Goal: Communication & Community: Answer question/provide support

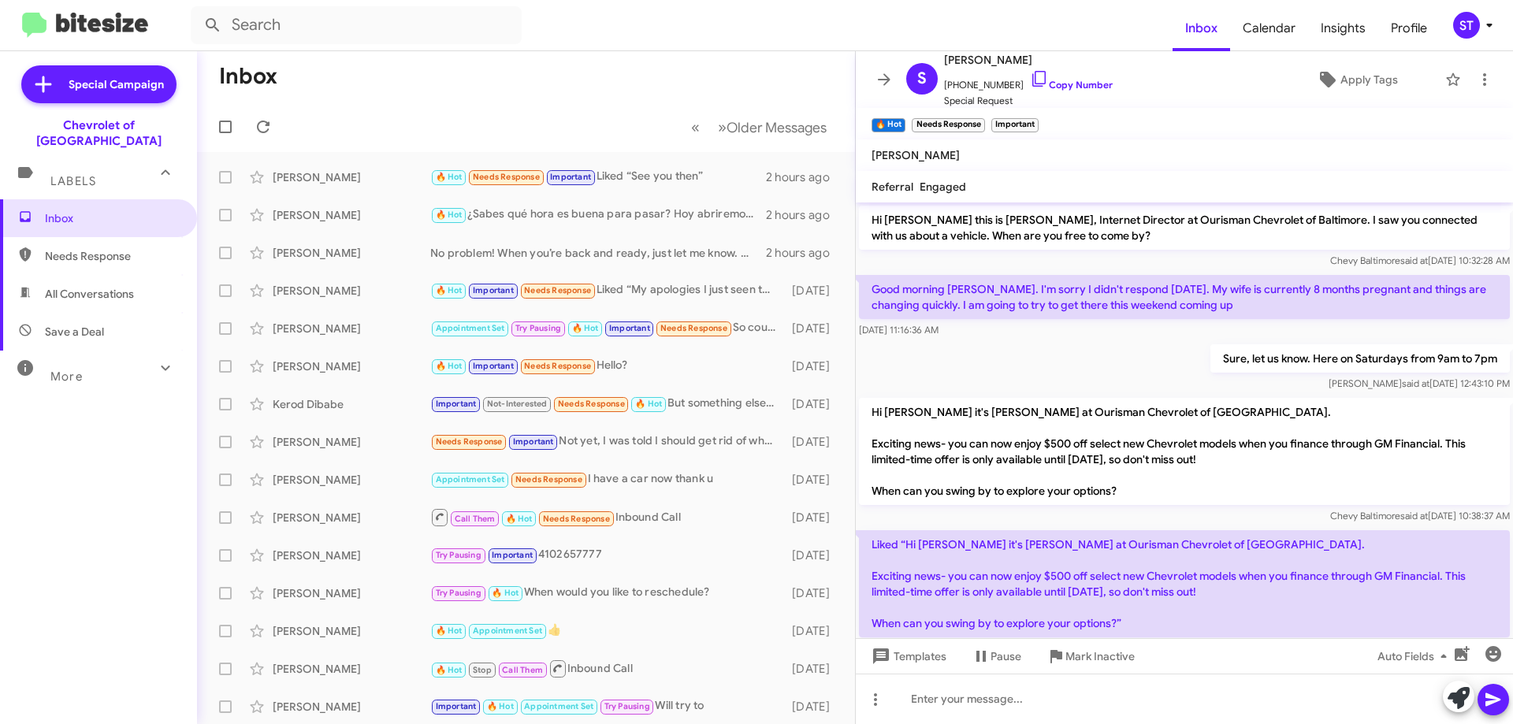
scroll to position [721, 0]
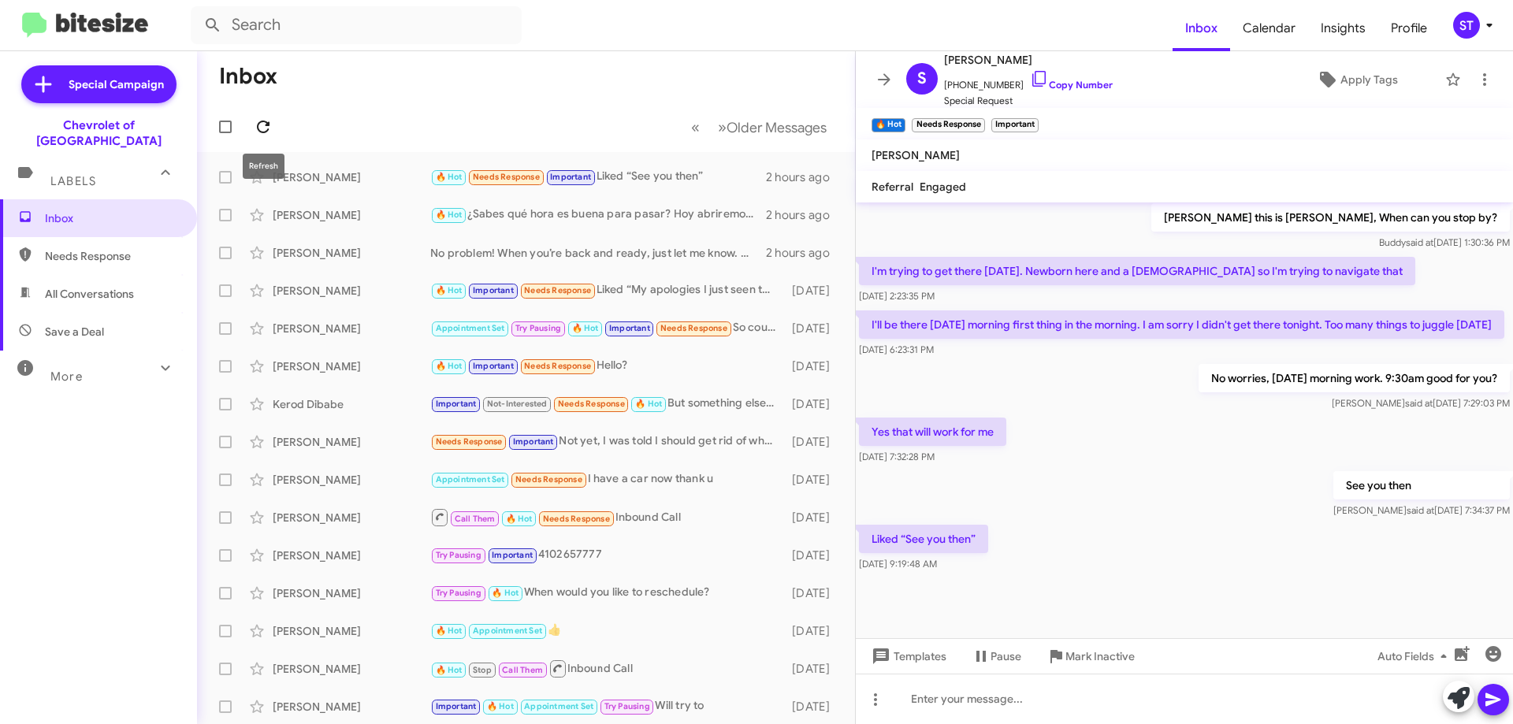
click at [266, 124] on icon at bounding box center [263, 126] width 19 height 19
click at [256, 131] on icon at bounding box center [263, 126] width 19 height 19
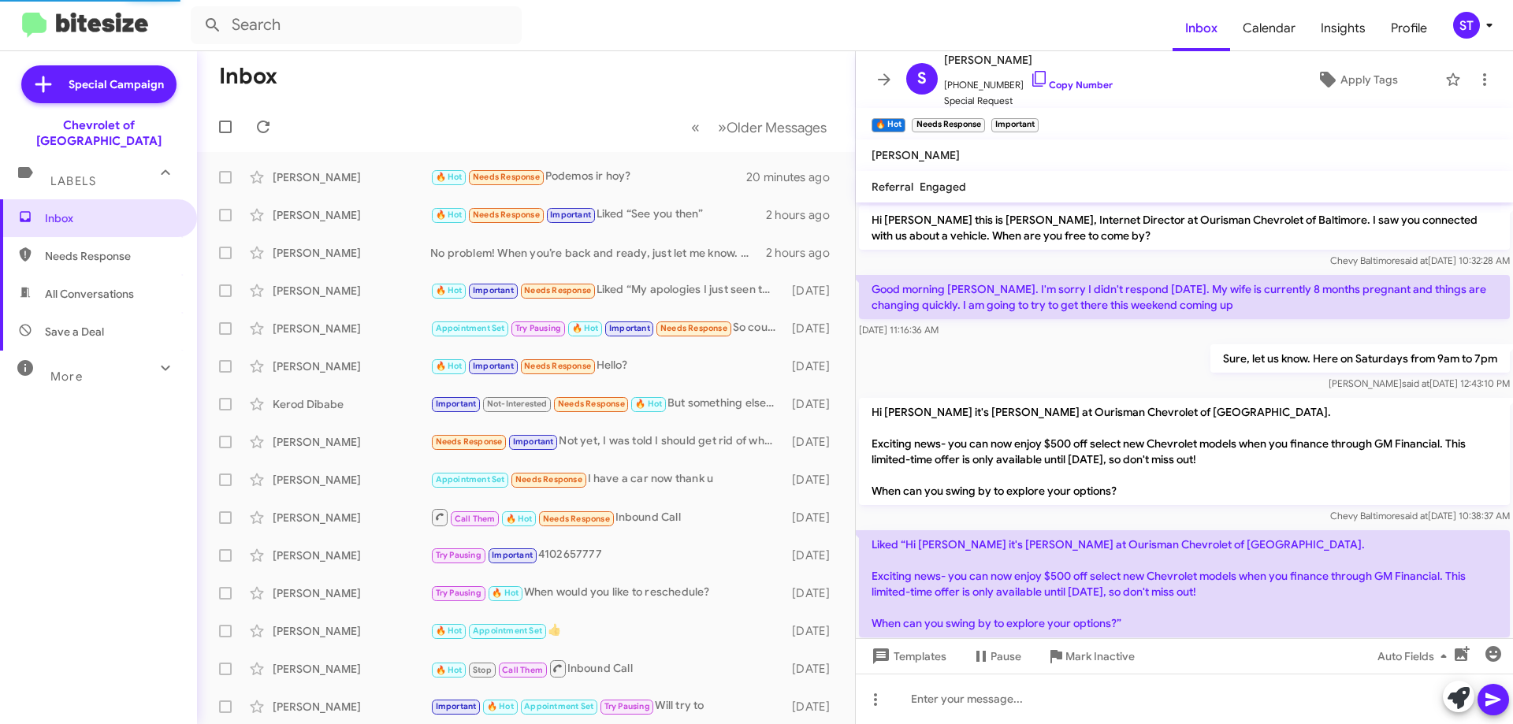
scroll to position [721, 0]
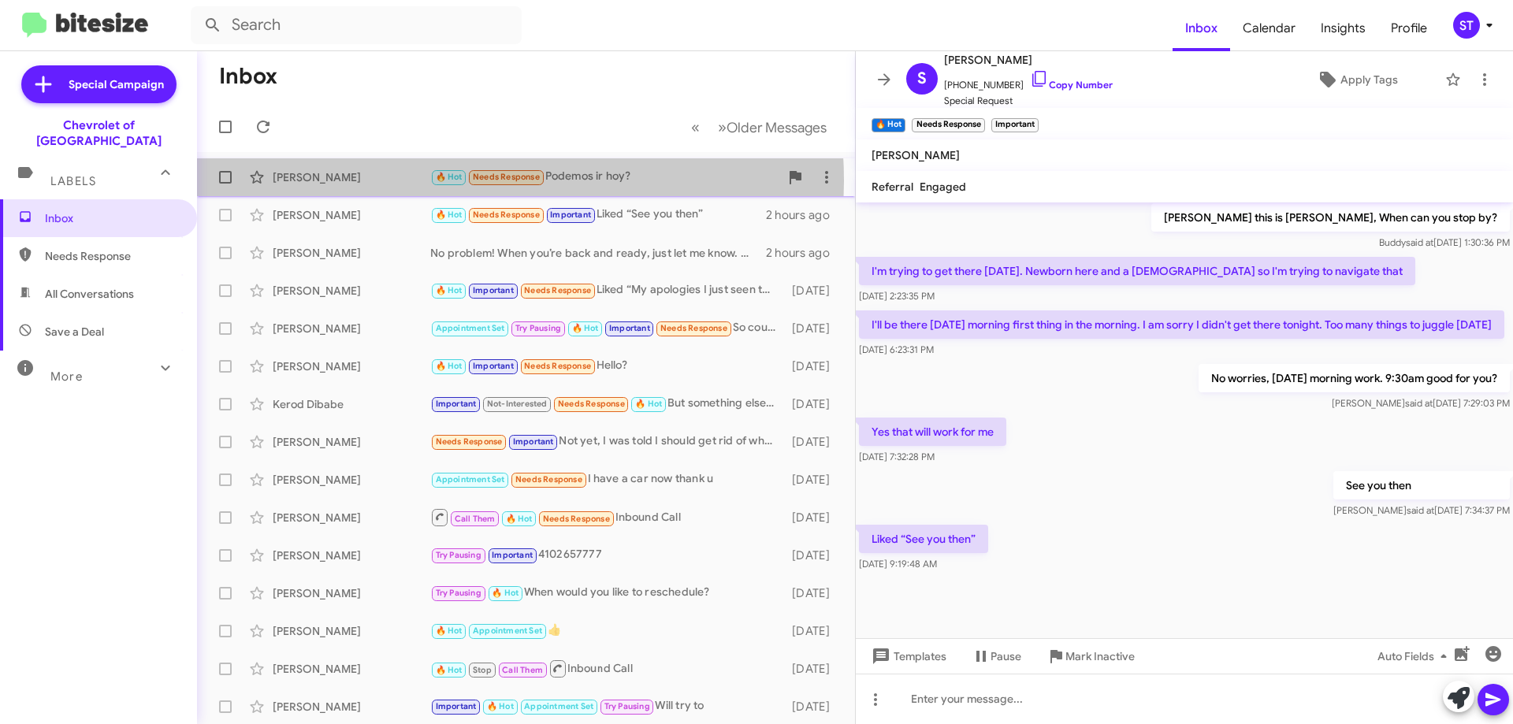
click at [416, 181] on div "[PERSON_NAME]" at bounding box center [352, 177] width 158 height 16
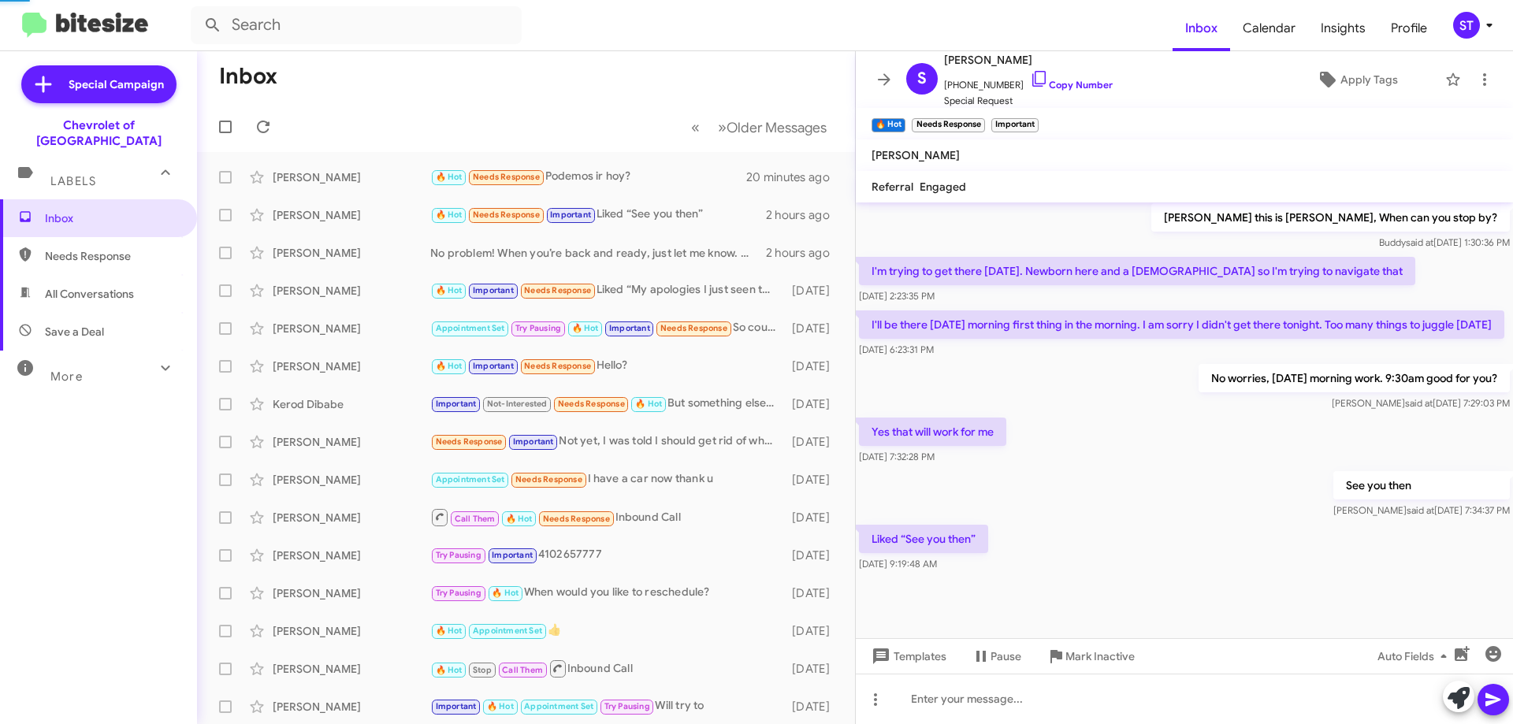
scroll to position [40, 0]
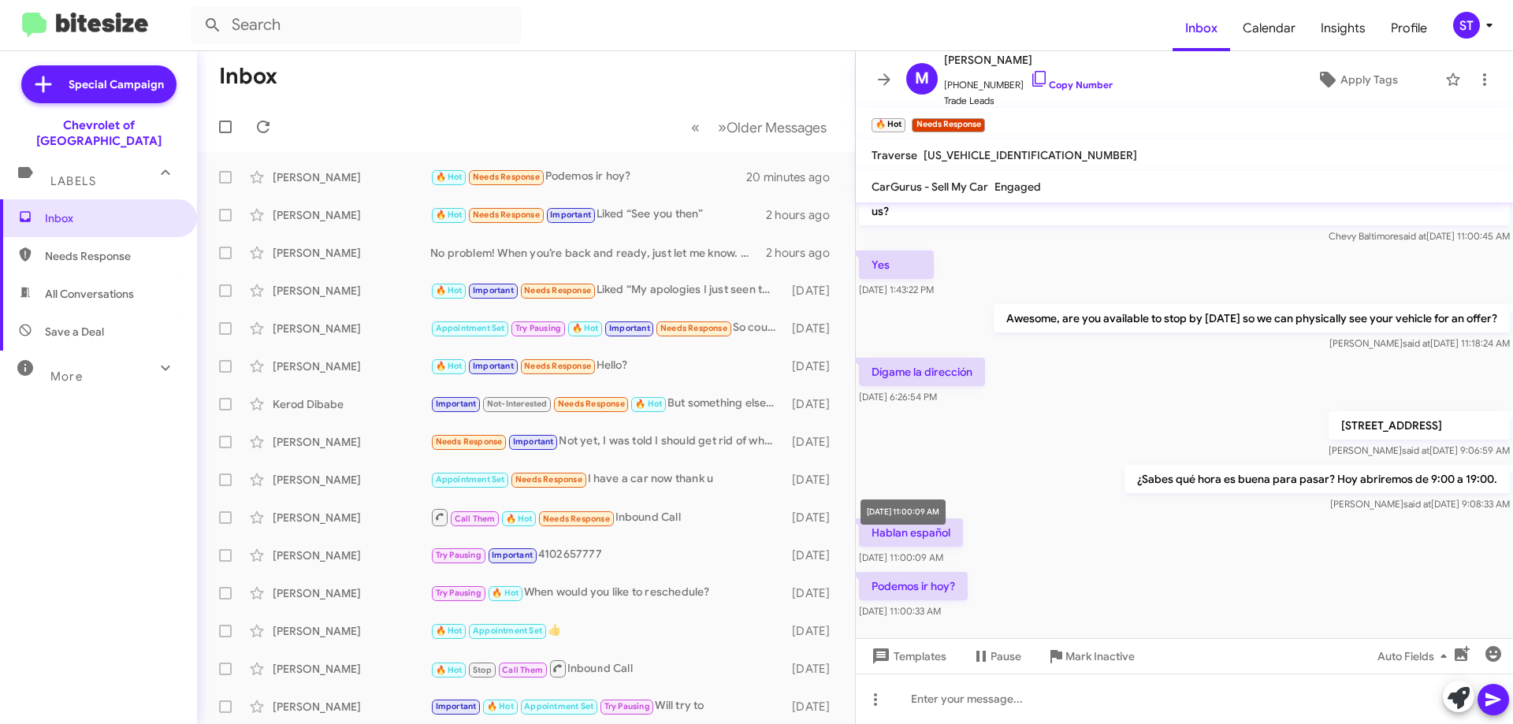
click at [946, 523] on div "[DATE] 11:00:09 AM" at bounding box center [903, 512] width 85 height 25
drag, startPoint x: 949, startPoint y: 519, endPoint x: 857, endPoint y: 521, distance: 91.4
click at [857, 521] on mat-tooltip-component "[DATE] 11:00:09 AM" at bounding box center [903, 512] width 107 height 47
click at [1077, 498] on div "Hi Miguel this is Erik Hershan, Internet Director at Ourisman Chevrolet of Balt…" at bounding box center [1184, 392] width 657 height 460
drag, startPoint x: 928, startPoint y: 516, endPoint x: 1051, endPoint y: 516, distance: 123.7
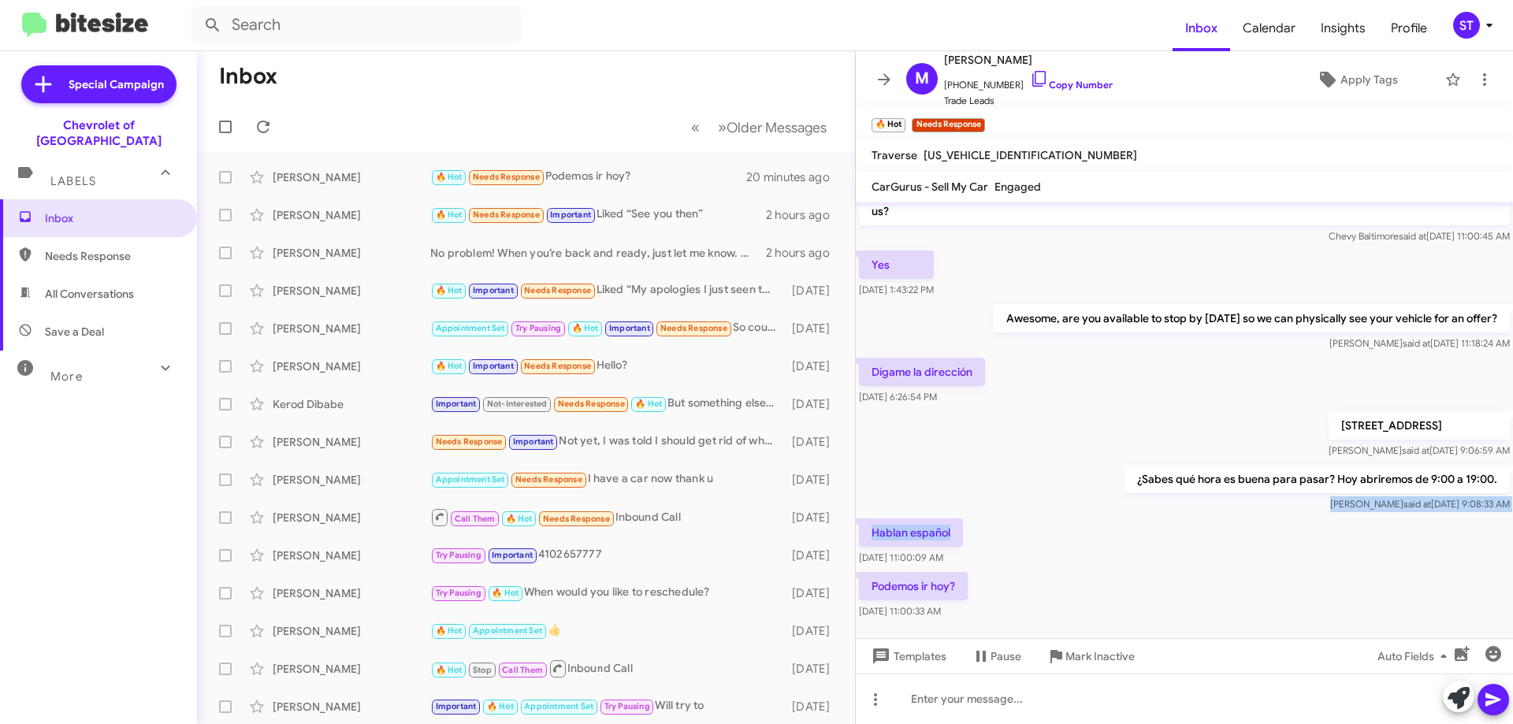
click at [1051, 516] on div "Hablan español Sep 1, 2025, 11:00:09 AM" at bounding box center [1184, 542] width 657 height 54
drag, startPoint x: 952, startPoint y: 515, endPoint x: 874, endPoint y: 515, distance: 78.0
click at [874, 519] on p "Hablan español" at bounding box center [911, 533] width 104 height 28
copy p "Hablan español"
drag, startPoint x: 960, startPoint y: 568, endPoint x: 868, endPoint y: 577, distance: 91.8
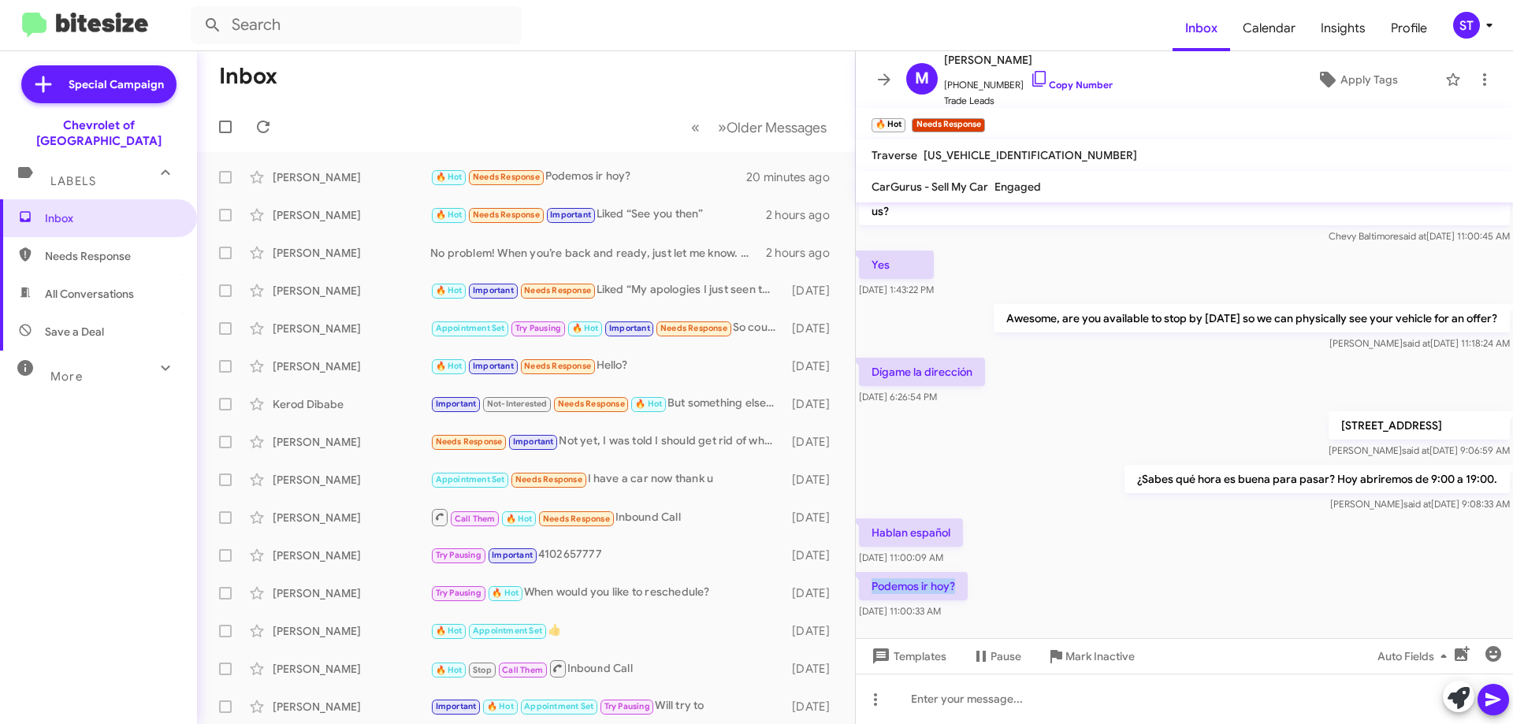
click at [868, 577] on p "Podemos ir hoy?" at bounding box center [913, 586] width 109 height 28
copy p "Podemos ir hoy?"
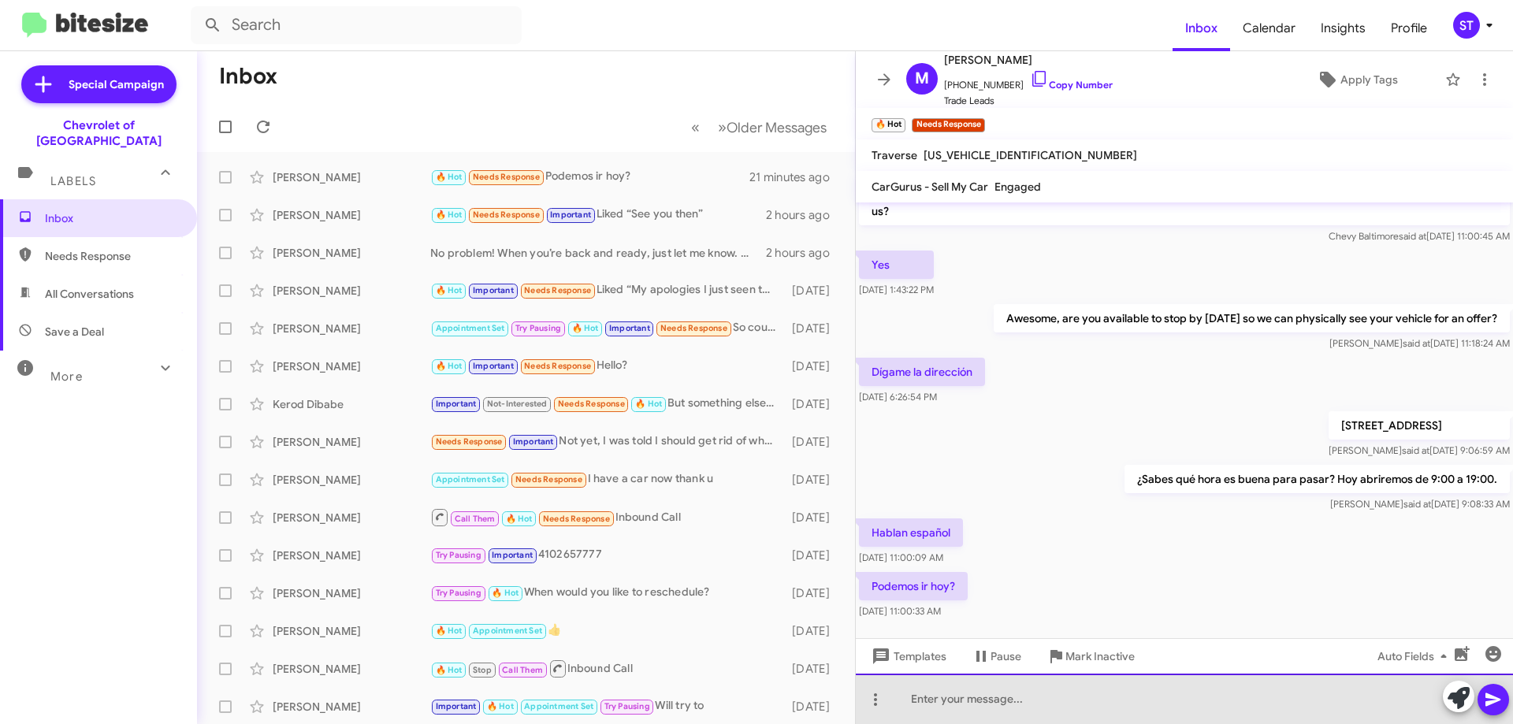
click at [993, 701] on div at bounding box center [1184, 699] width 657 height 50
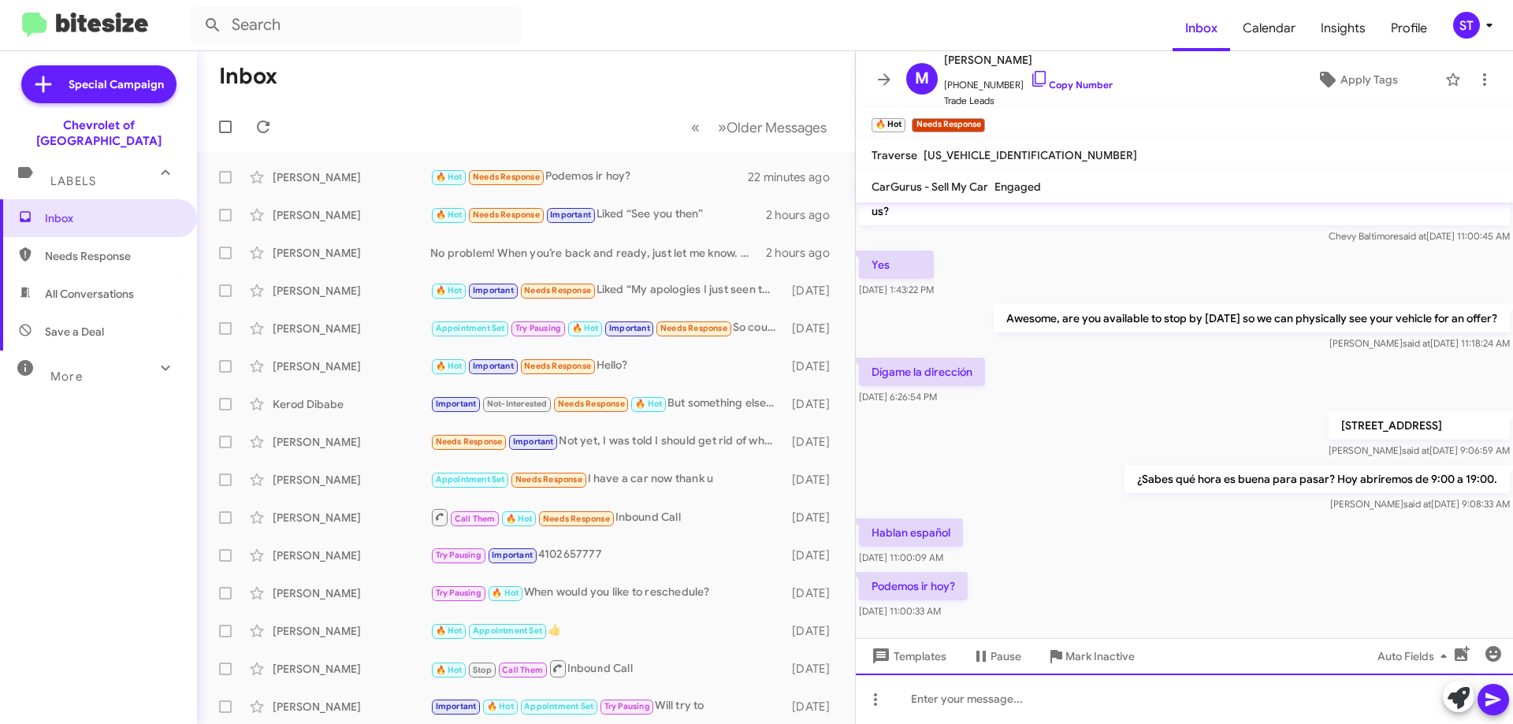
click at [1052, 716] on div at bounding box center [1184, 699] width 657 height 50
paste div
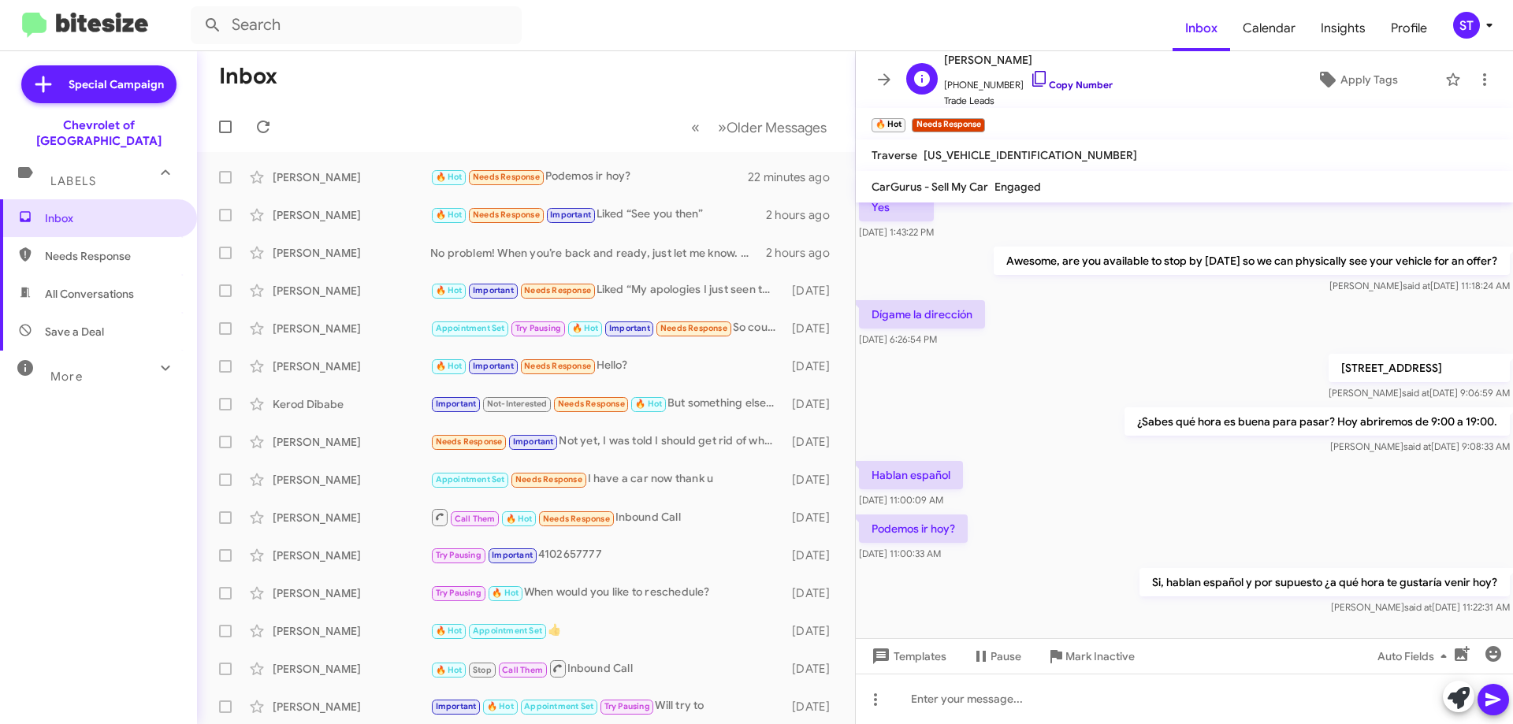
click at [1030, 83] on icon at bounding box center [1039, 78] width 19 height 19
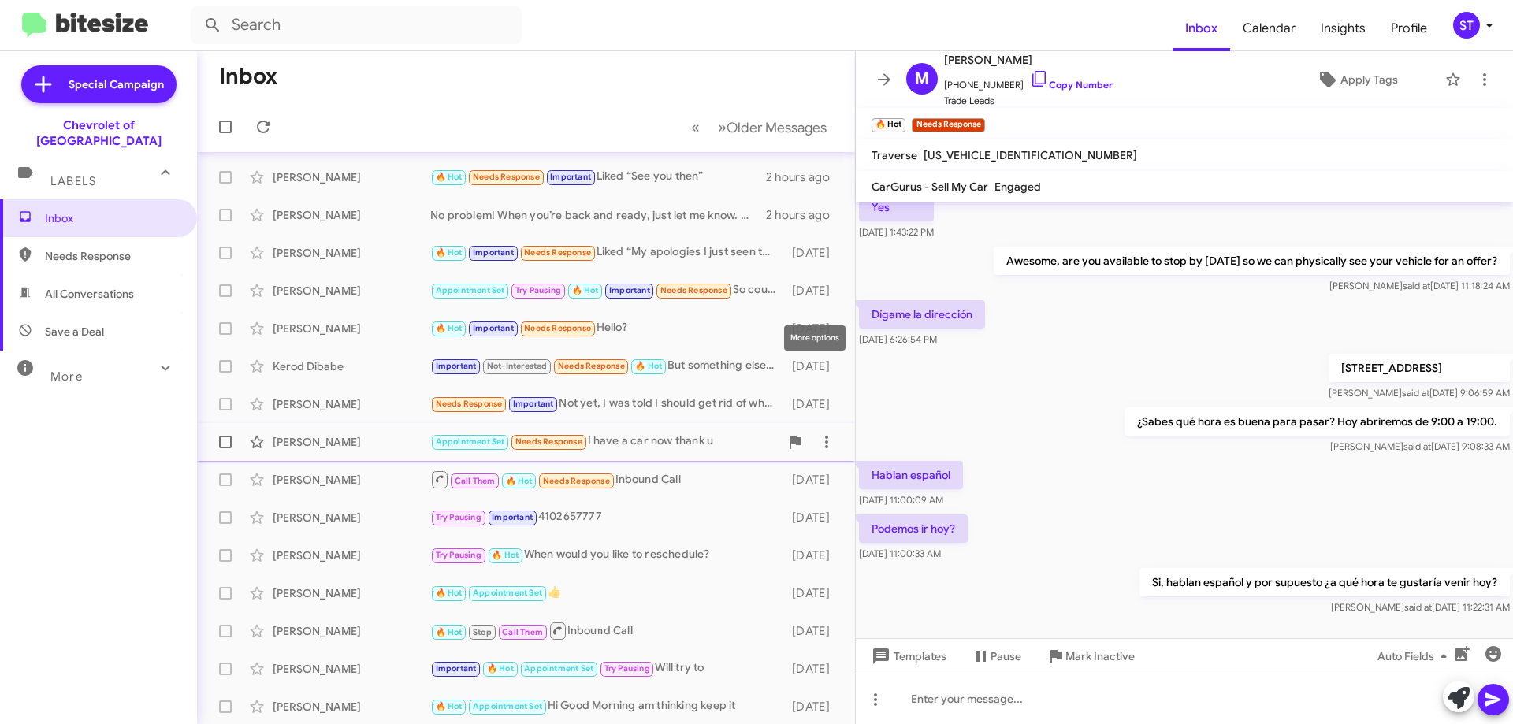
scroll to position [0, 0]
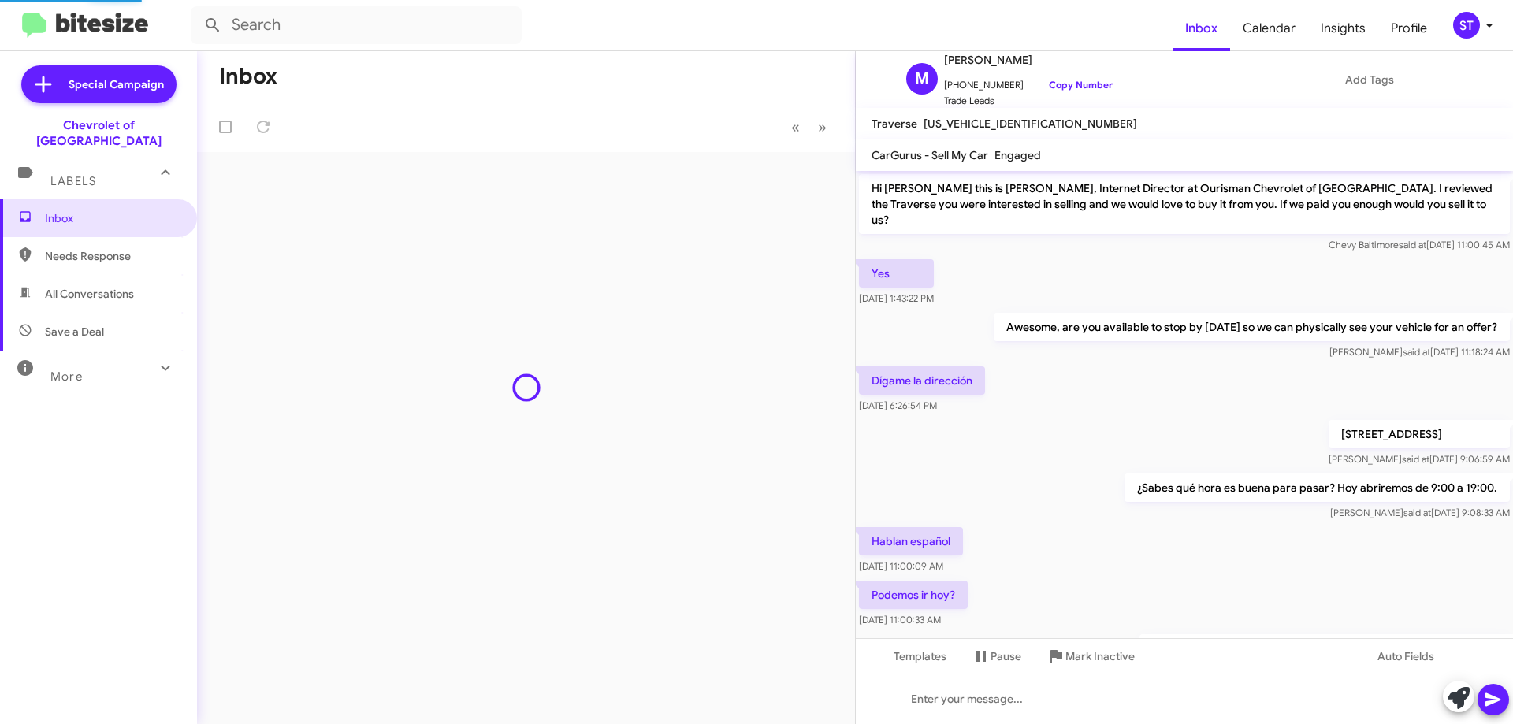
scroll to position [66, 0]
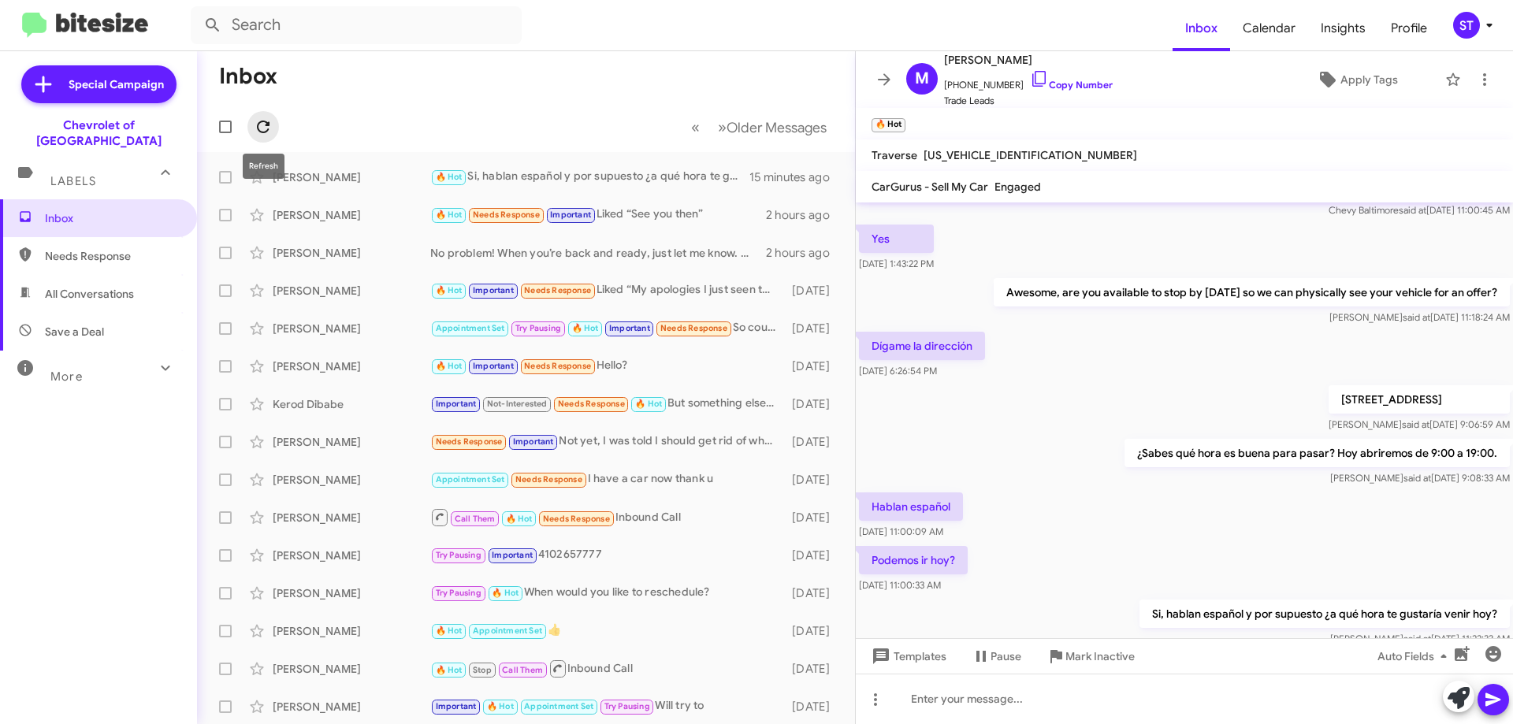
click at [255, 125] on icon at bounding box center [263, 126] width 19 height 19
click at [652, 169] on div "🔥 Hot Needs Response 1 de la tarde" at bounding box center [604, 177] width 349 height 18
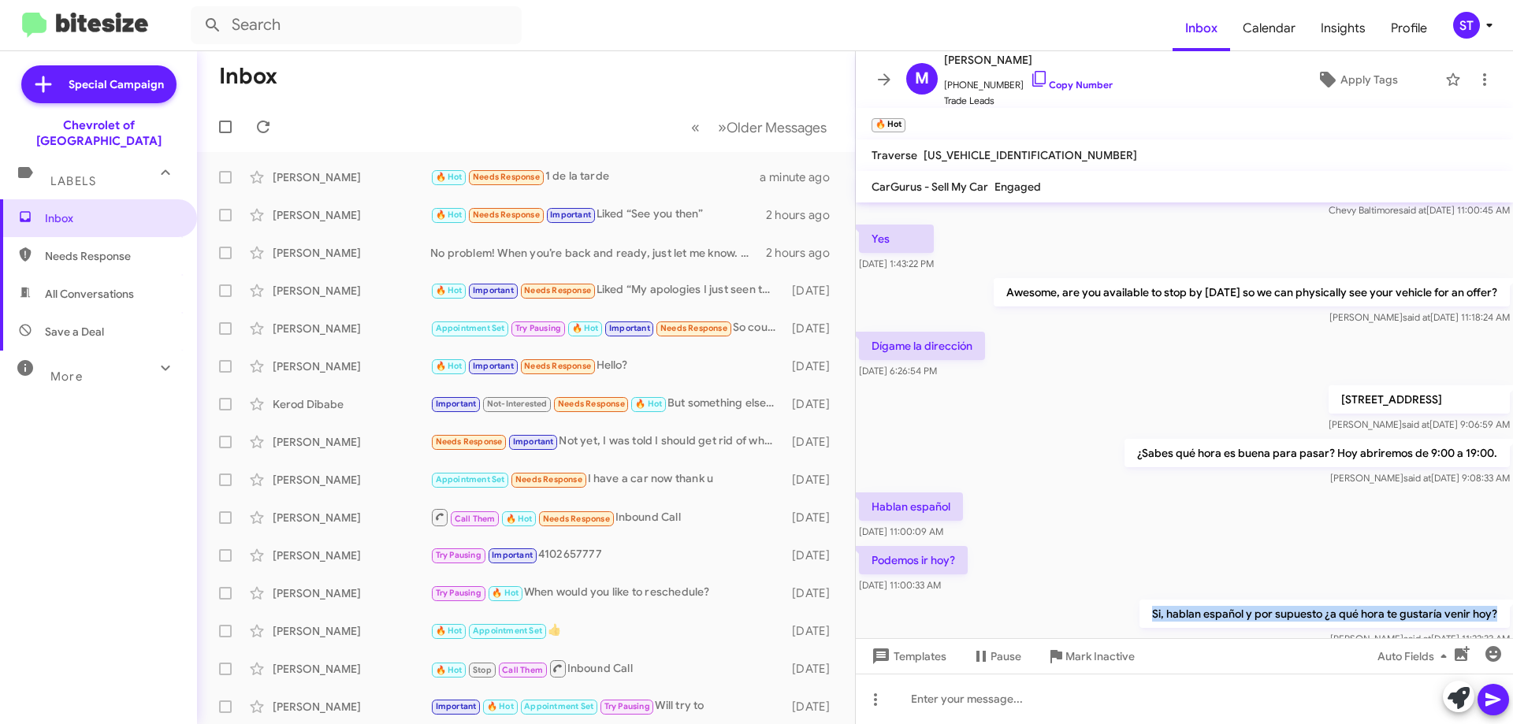
drag, startPoint x: 1486, startPoint y: 597, endPoint x: 1140, endPoint y: 601, distance: 345.2
click at [1140, 601] on p "Si, hablan español y por supuesto ¿a qué hora te gustaría venir hoy?" at bounding box center [1325, 614] width 370 height 28
copy p "Si, hablan español y por supuesto ¿a qué hora te gustaría venir hoy?"
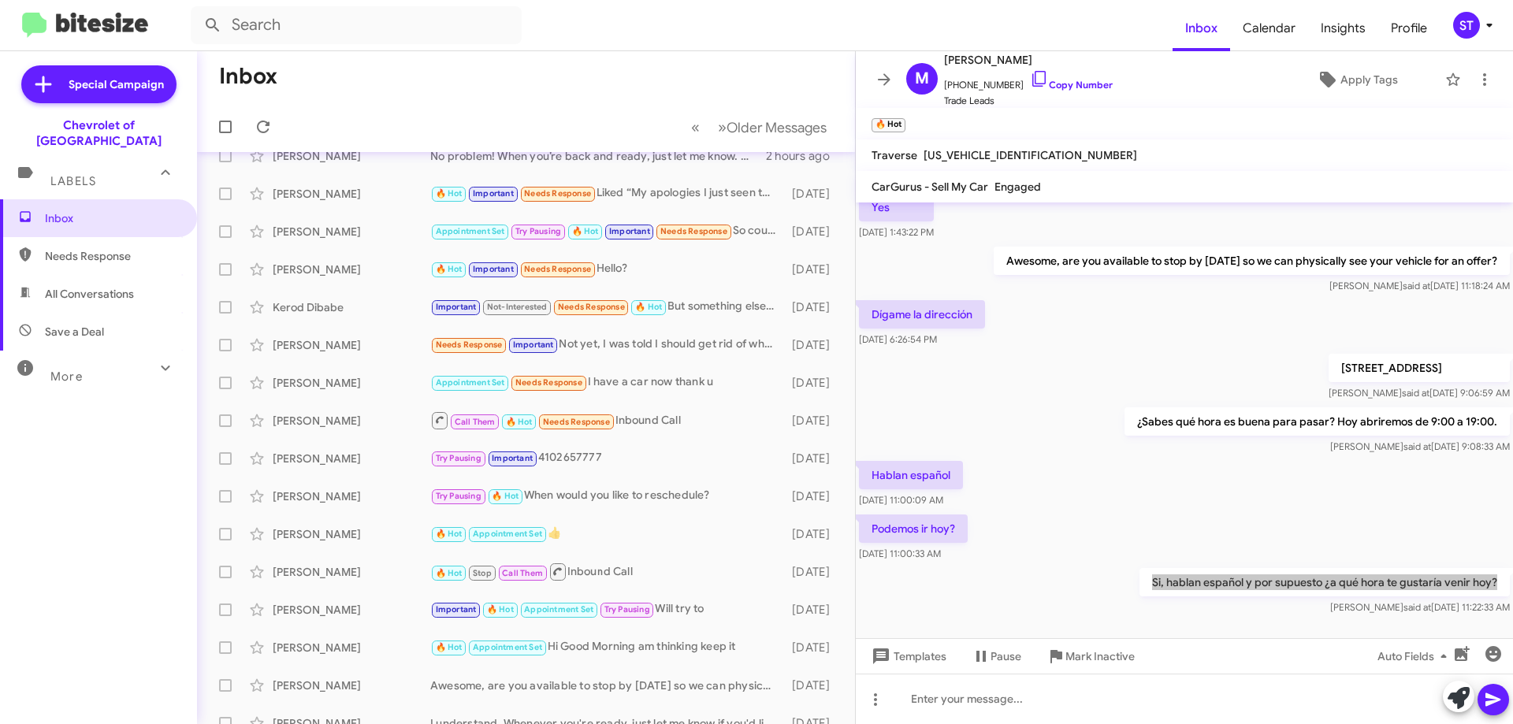
scroll to position [0, 0]
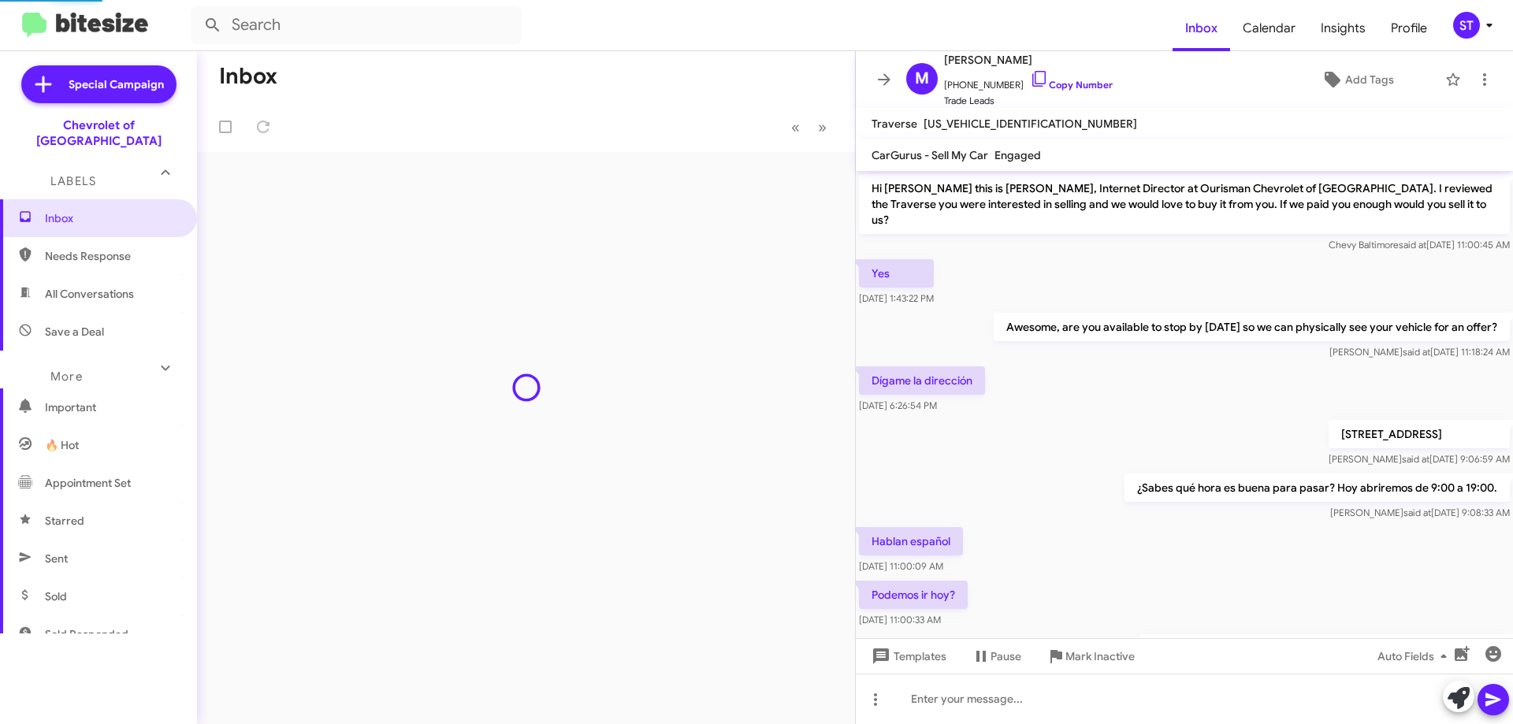
scroll to position [124, 0]
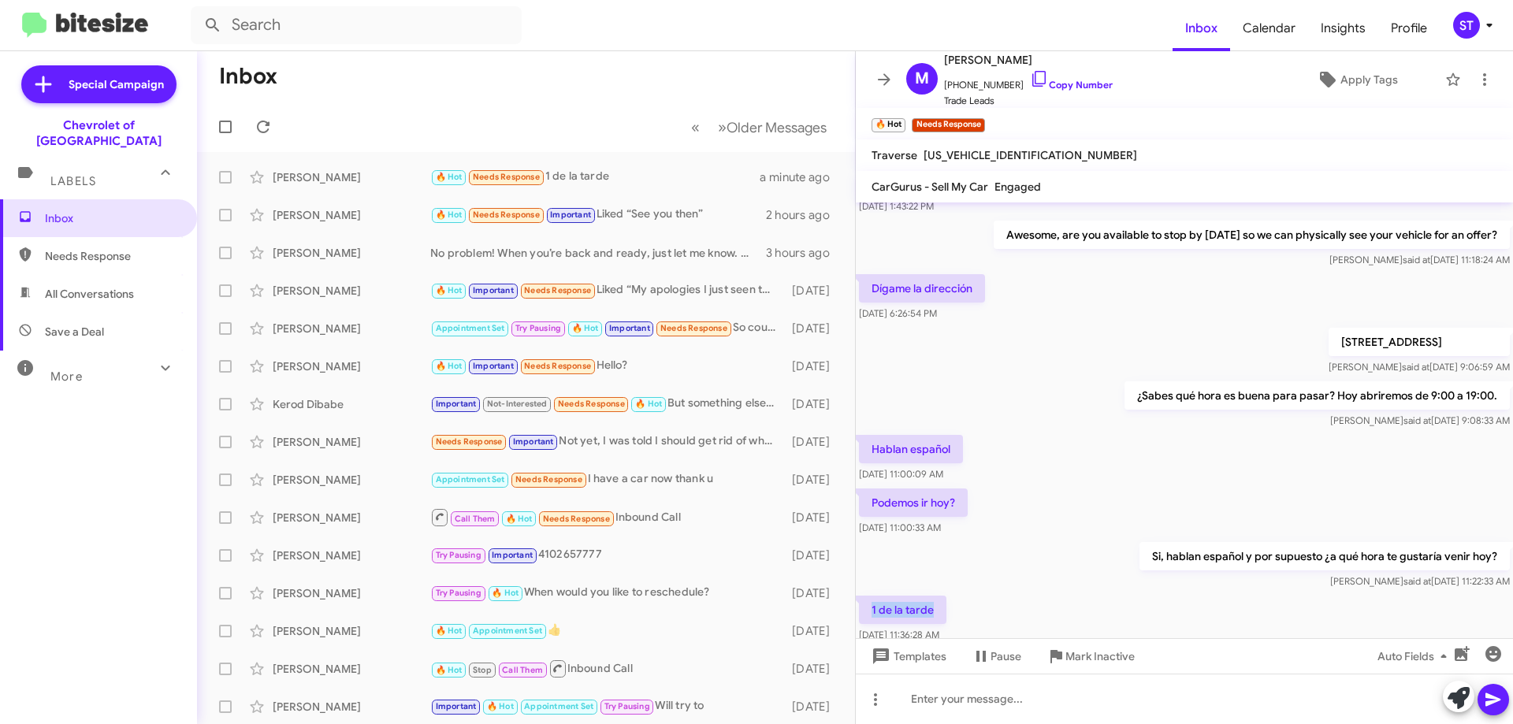
drag, startPoint x: 943, startPoint y: 593, endPoint x: 874, endPoint y: 589, distance: 69.5
click at [874, 596] on p "1 de la tarde" at bounding box center [902, 610] width 87 height 28
copy p "1 de la tarde"
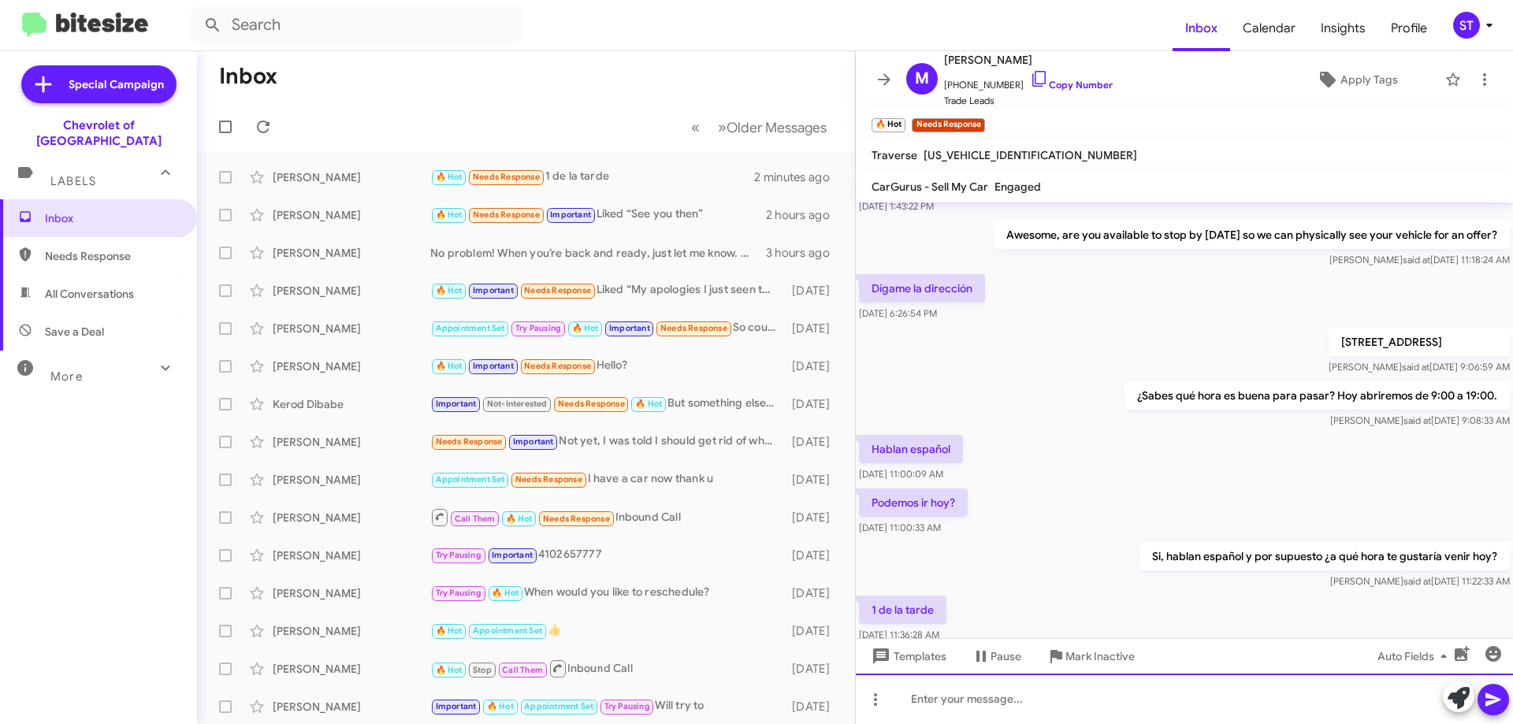
paste div
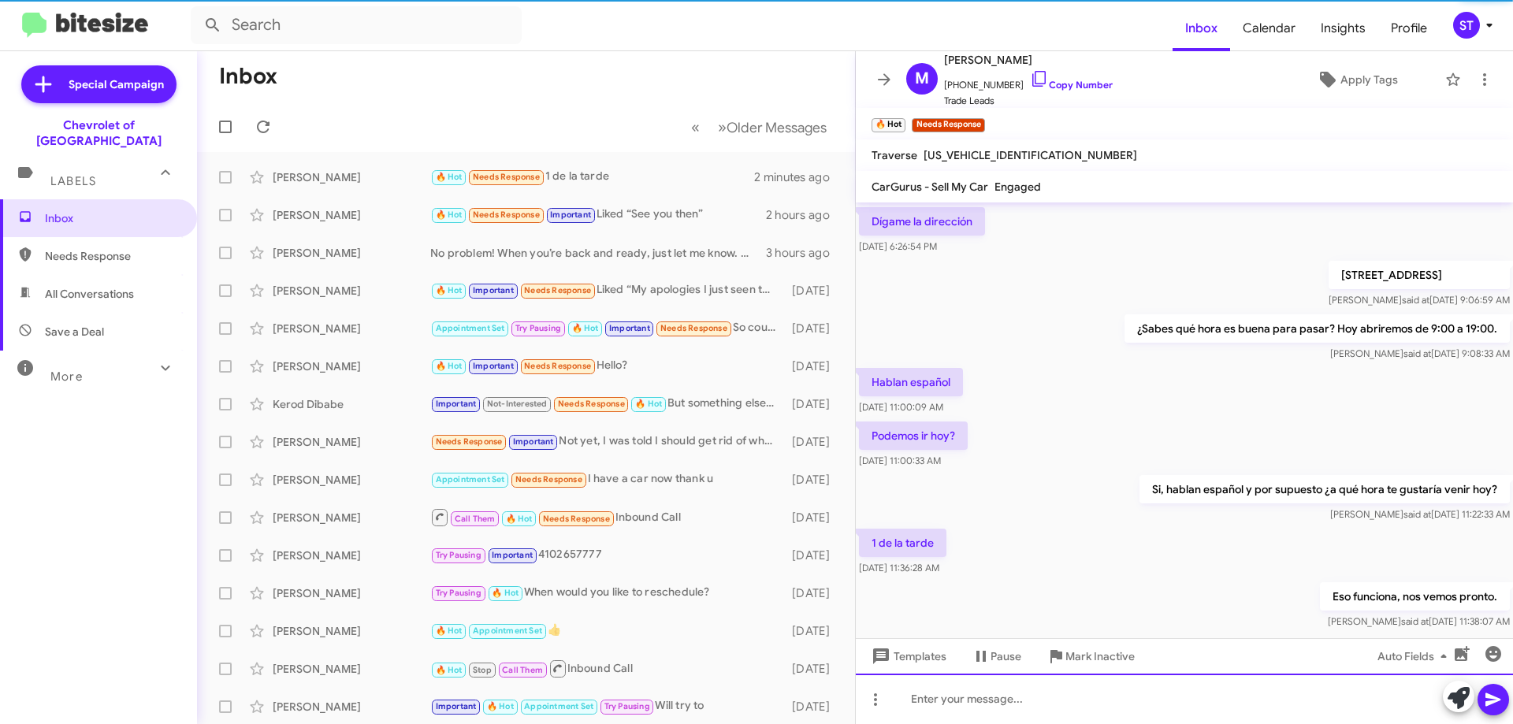
scroll to position [213, 0]
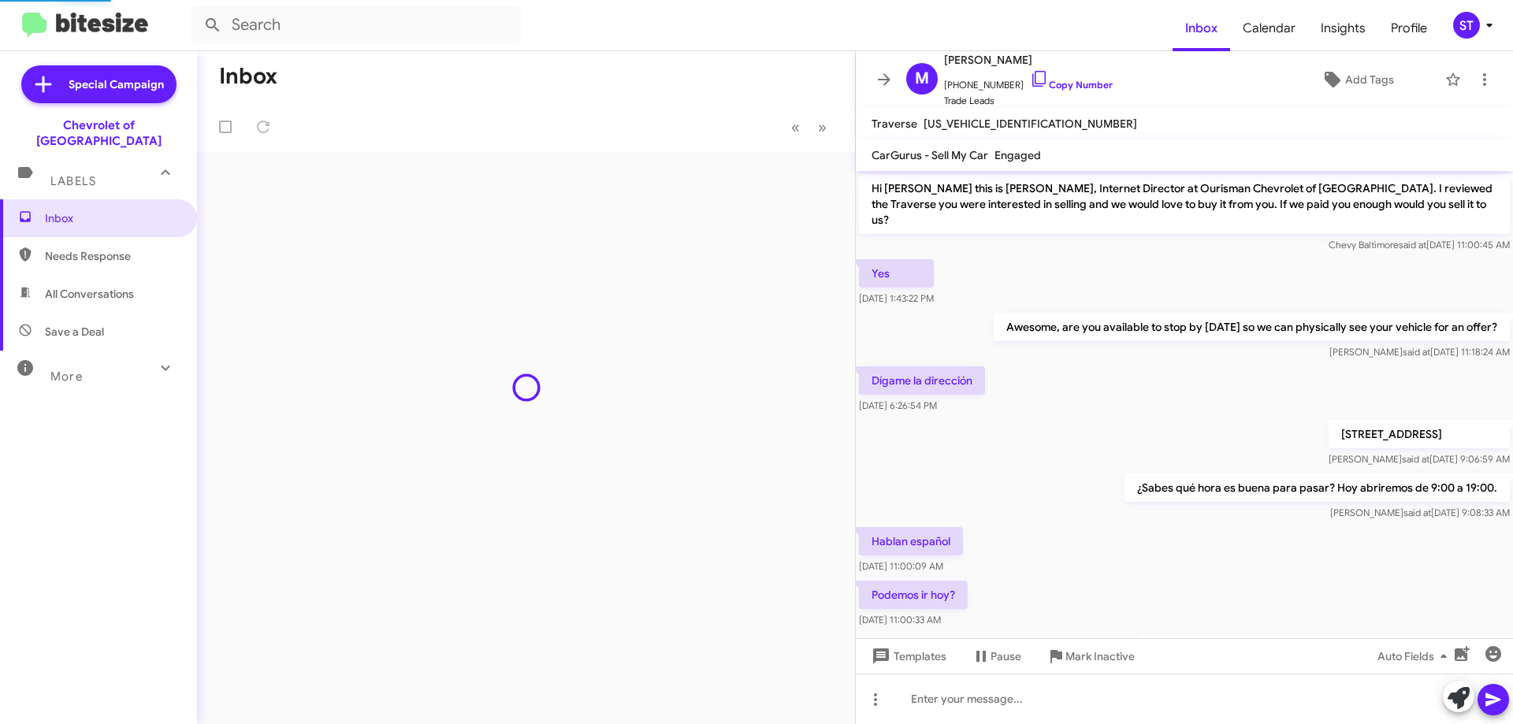
scroll to position [181, 0]
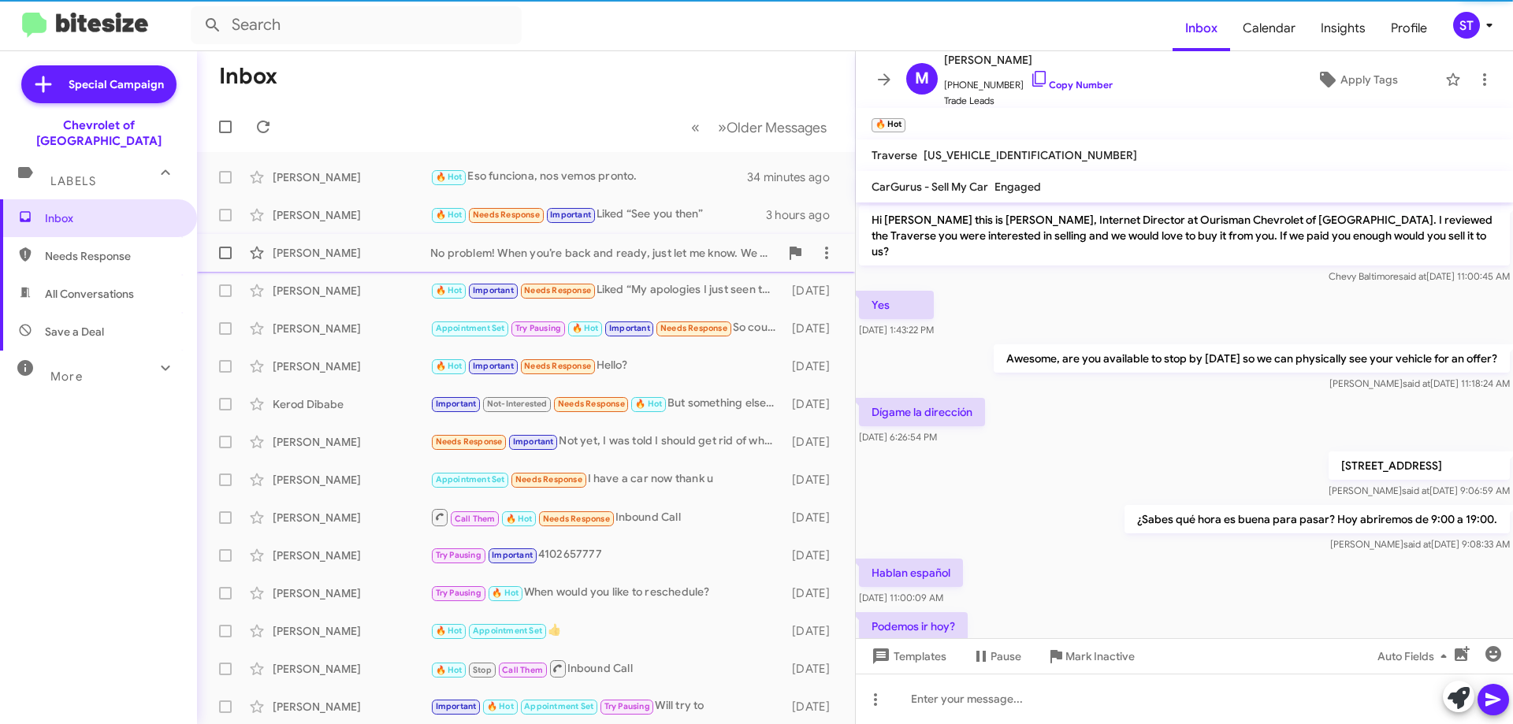
scroll to position [181, 0]
